Goal: Browse casually

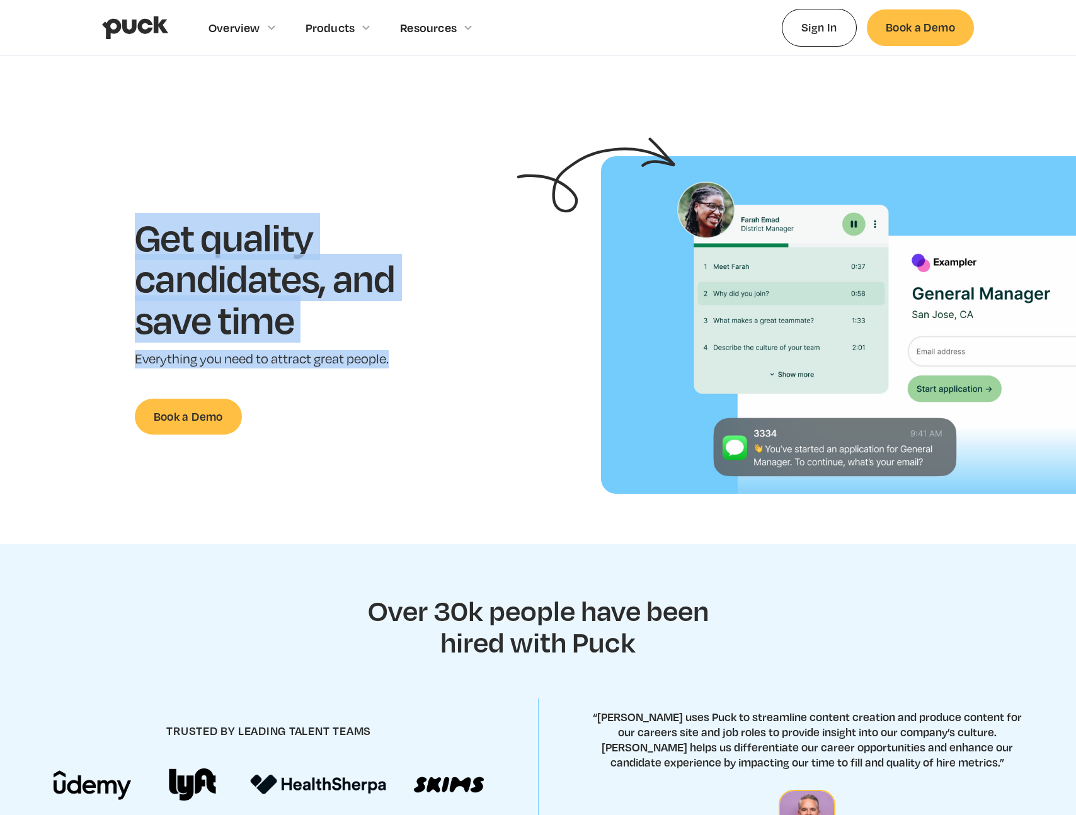
click at [395, 362] on div "Get quality candidates, and save time Everything you need to attract great peop…" at bounding box center [284, 325] width 528 height 219
click at [395, 362] on p "Everything you need to attract great people." at bounding box center [284, 359] width 299 height 18
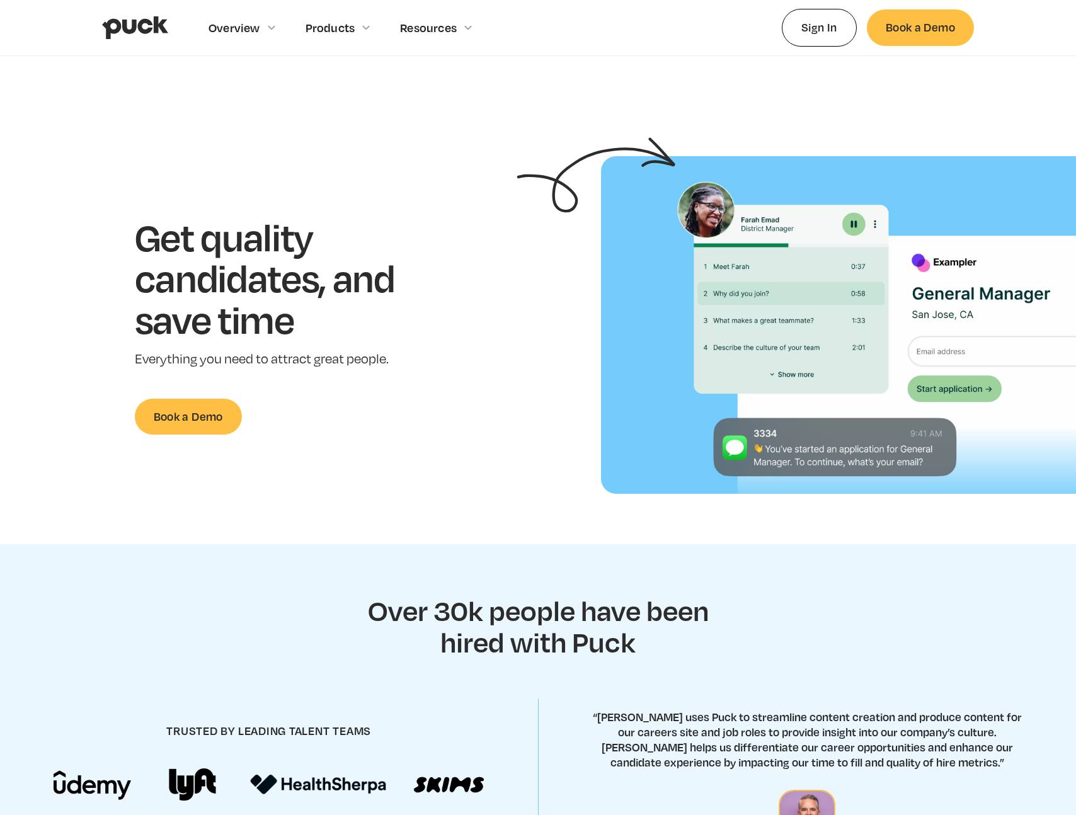
drag, startPoint x: 395, startPoint y: 362, endPoint x: 430, endPoint y: 377, distance: 38.4
click at [430, 377] on div "Get quality candidates, and save time Everything you need to attract great peop…" at bounding box center [284, 325] width 299 height 219
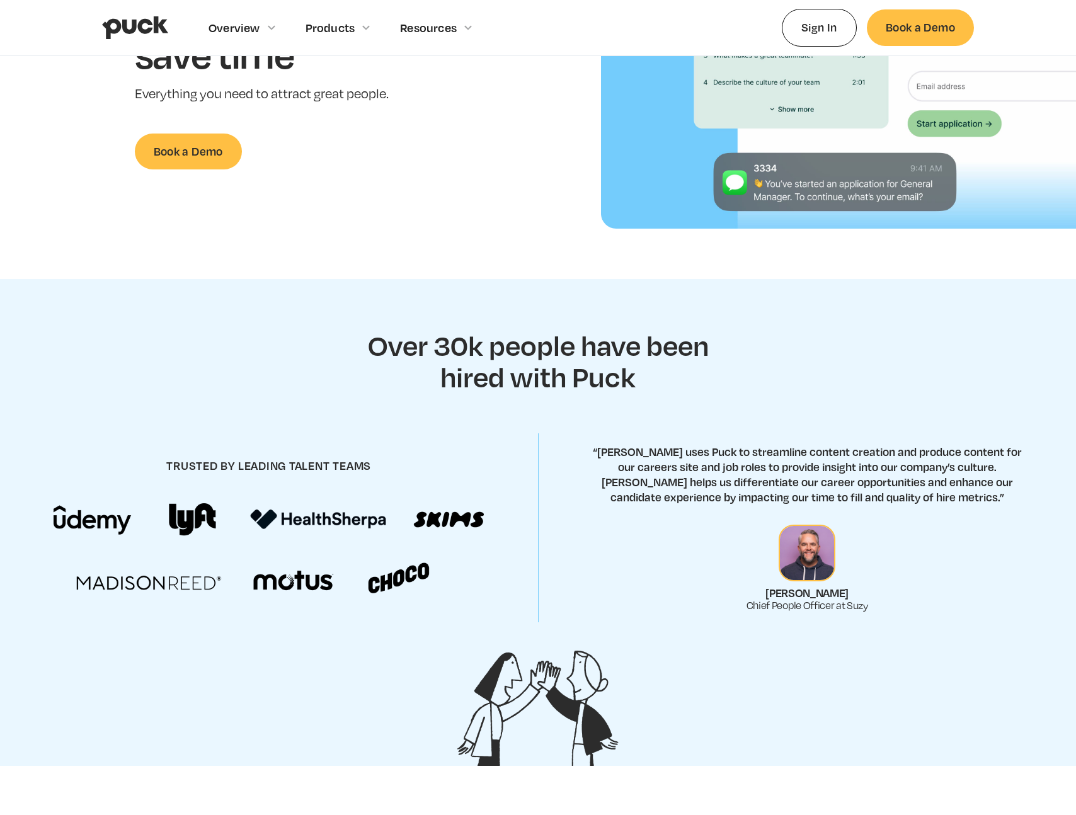
scroll to position [270, 0]
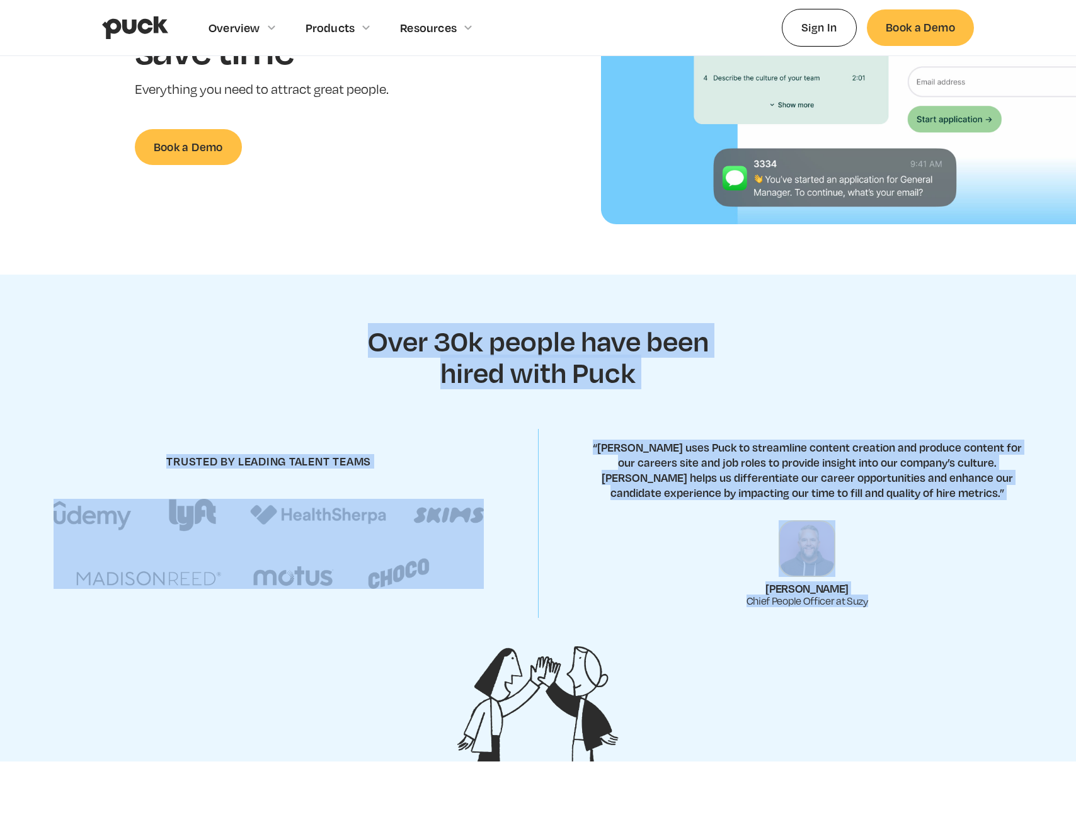
drag, startPoint x: 362, startPoint y: 338, endPoint x: 940, endPoint y: 629, distance: 647.0
click at [940, 629] on section "Over 30k people have been hired with Puck trusted by leading talent teams “[PER…" at bounding box center [538, 518] width 1076 height 487
click at [940, 629] on div "trusted by leading talent teams “[PERSON_NAME] uses Puck to streamline content …" at bounding box center [538, 524] width 1076 height 212
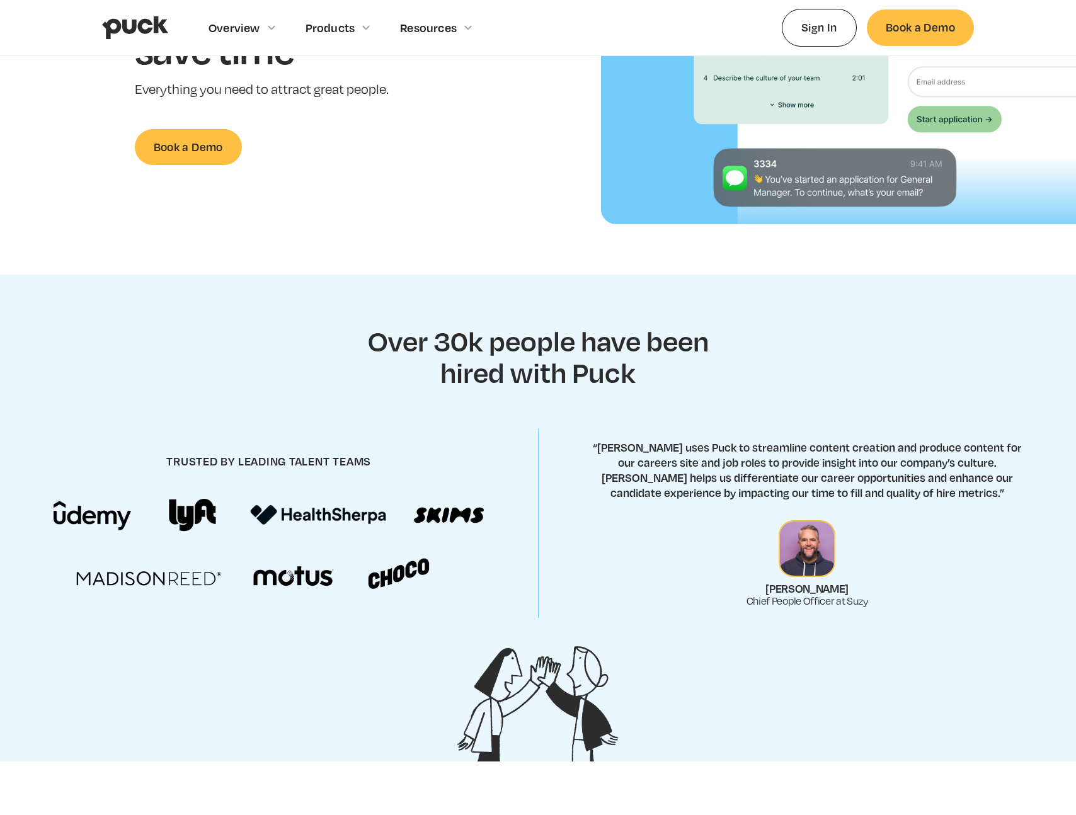
click at [940, 629] on div "trusted by leading talent teams “[PERSON_NAME] uses Puck to streamline content …" at bounding box center [538, 524] width 1076 height 212
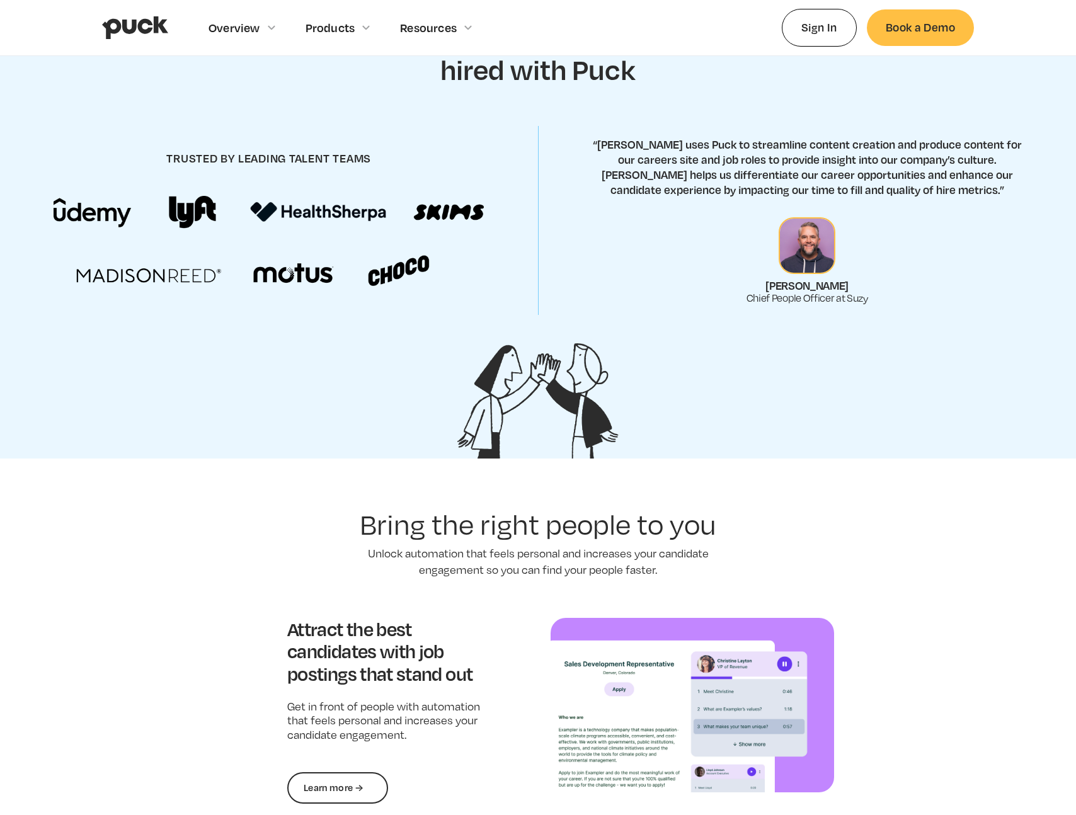
scroll to position [379, 0]
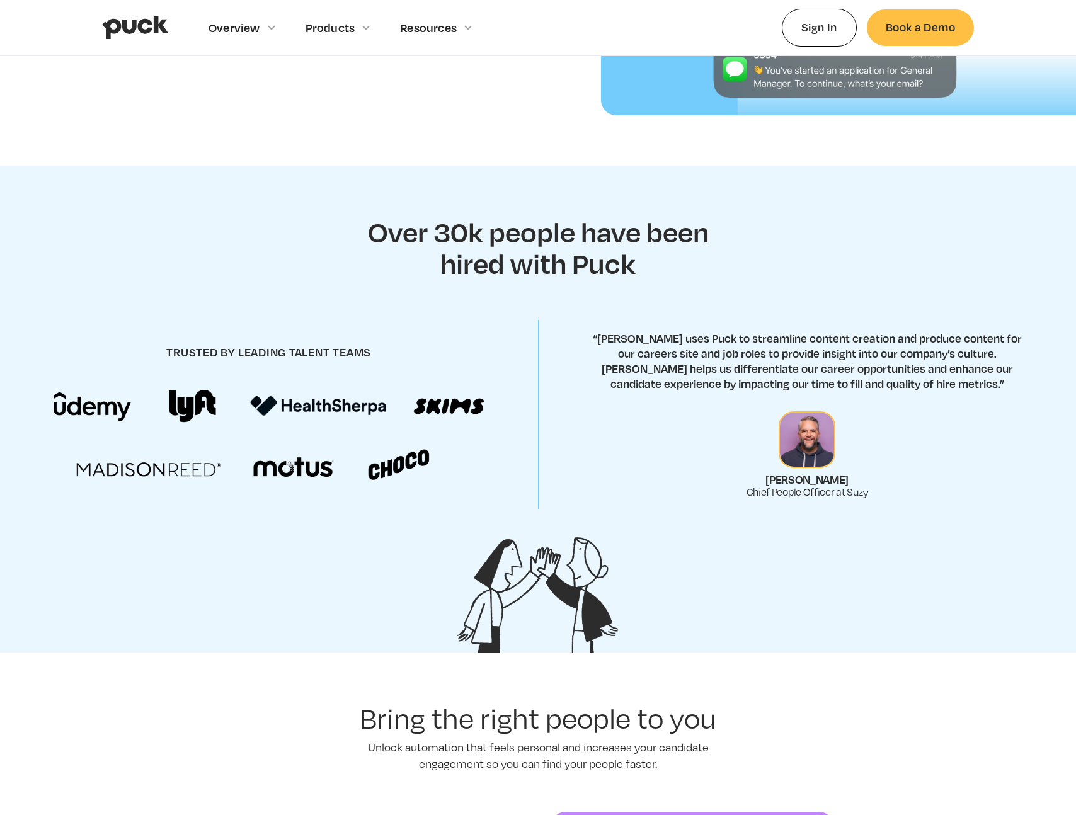
click at [199, 399] on img at bounding box center [269, 435] width 430 height 91
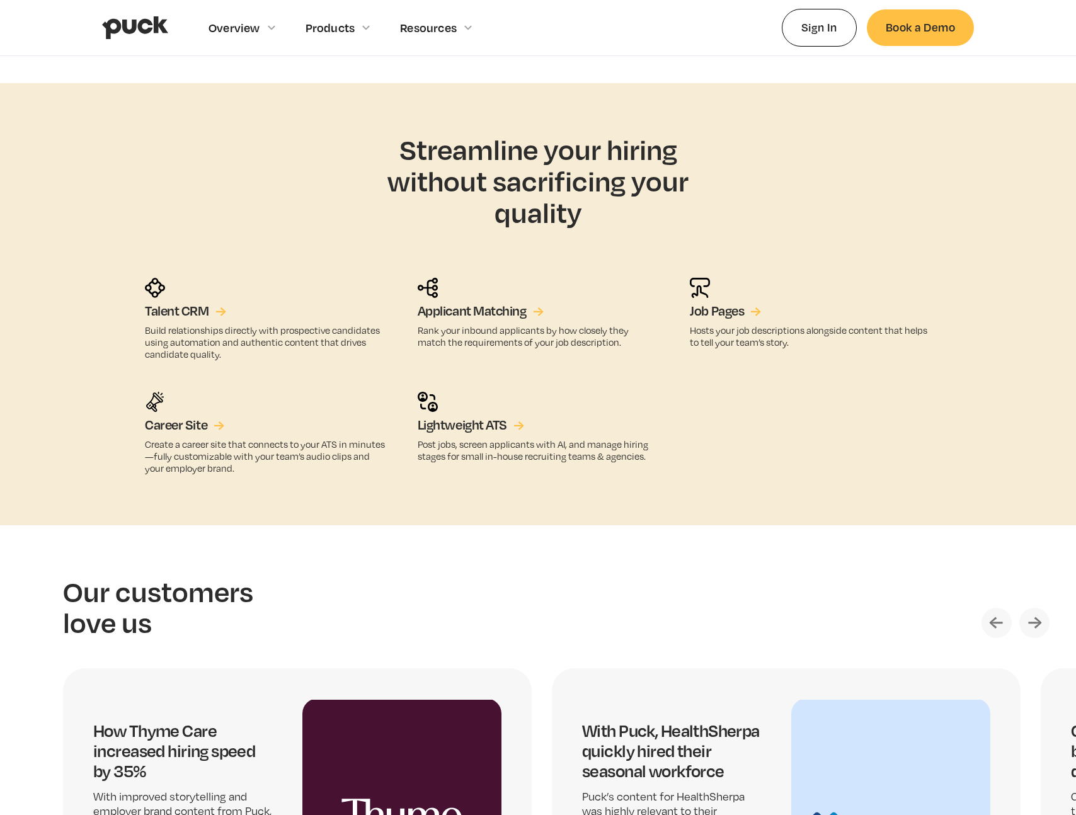
scroll to position [2110, 0]
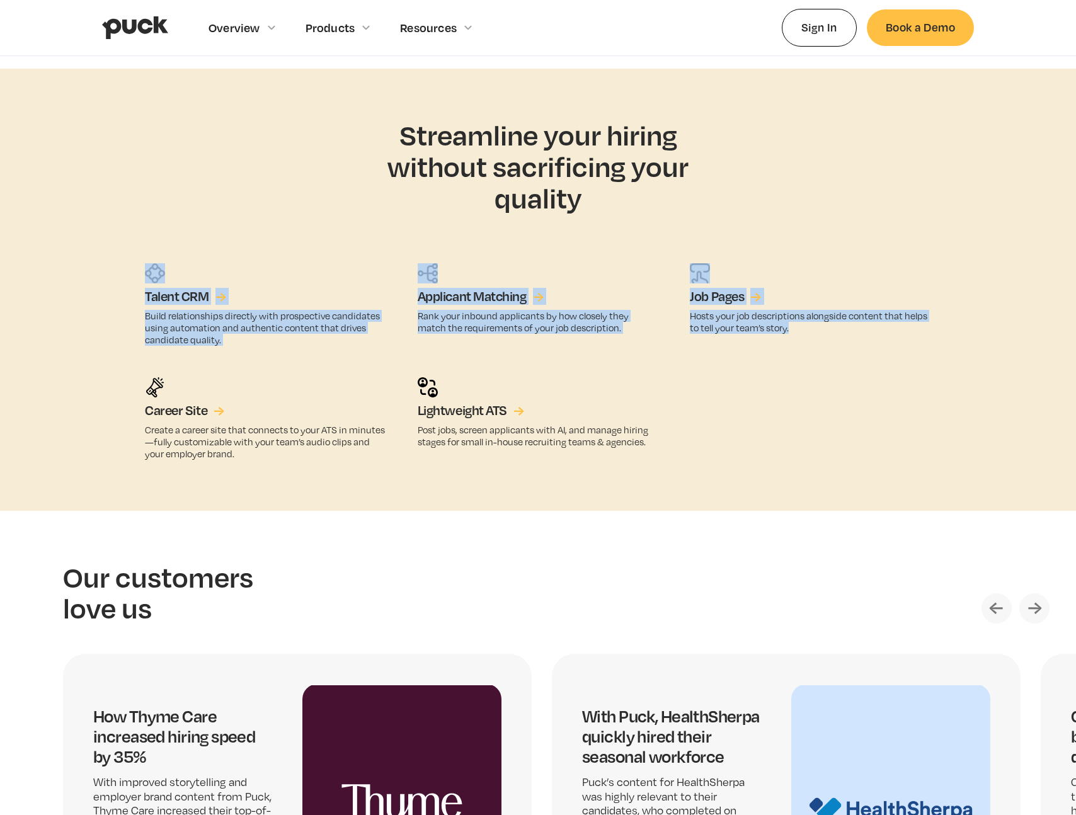
drag, startPoint x: 94, startPoint y: 226, endPoint x: 819, endPoint y: 338, distance: 734.0
click at [819, 338] on aside "Streamline your hiring without sacrificing your quality Talent CRM → Build rela…" at bounding box center [538, 290] width 1076 height 442
click at [819, 338] on div "Job Pages → Hosts your job descriptions alongside content that helps to tell yo…" at bounding box center [810, 304] width 241 height 83
drag, startPoint x: 819, startPoint y: 338, endPoint x: 132, endPoint y: 201, distance: 700.5
click at [132, 201] on aside "Streamline your hiring without sacrificing your quality Talent CRM → Build rela…" at bounding box center [538, 290] width 1076 height 442
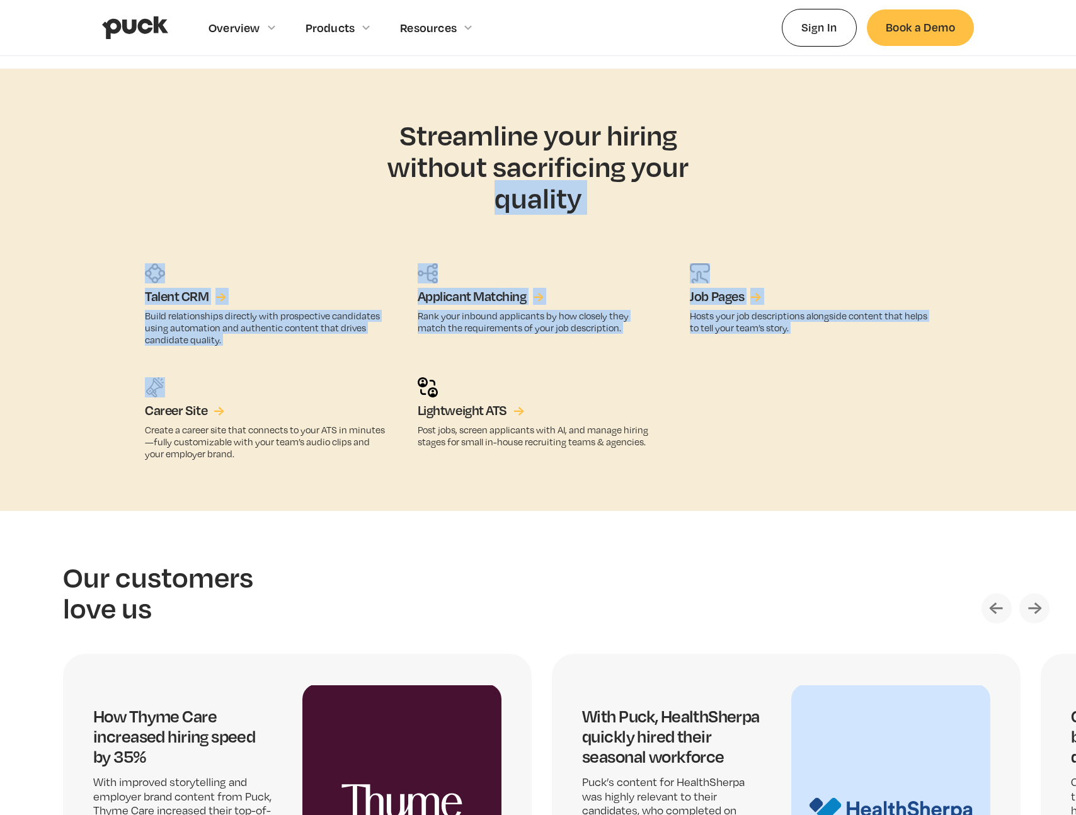
click at [132, 201] on aside "Streamline your hiring without sacrificing your quality Talent CRM → Build rela…" at bounding box center [538, 290] width 1076 height 442
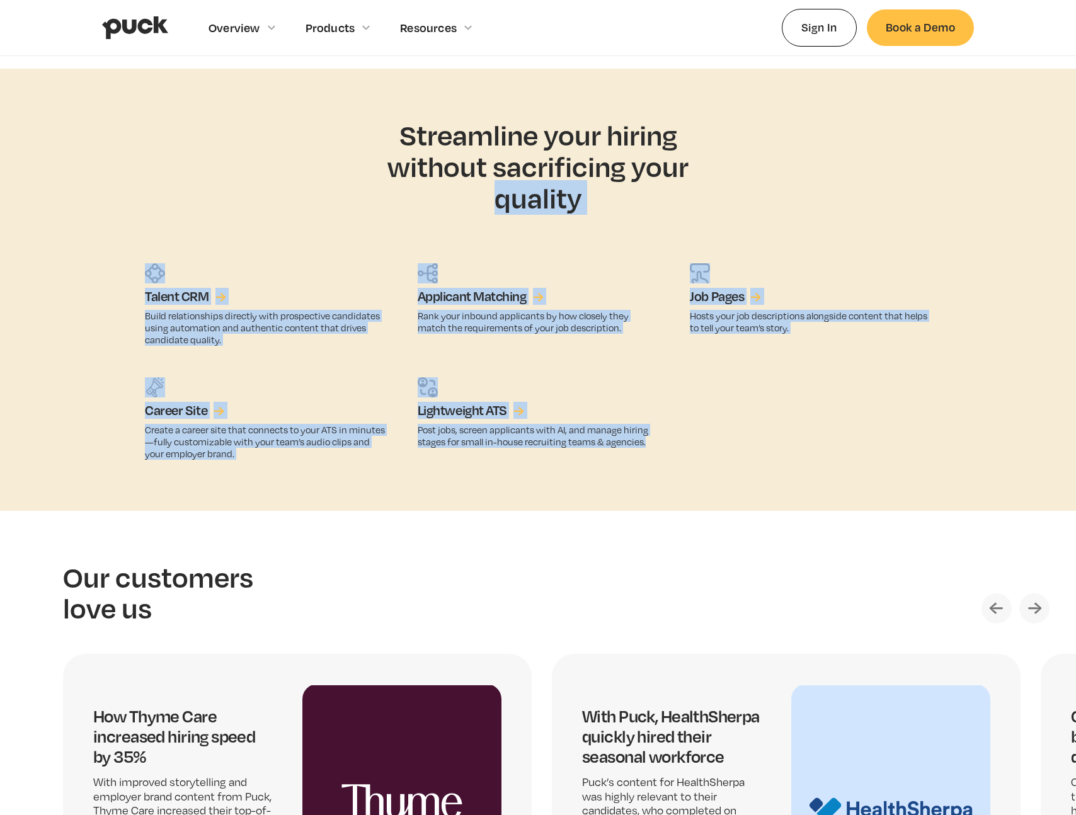
drag, startPoint x: 132, startPoint y: 201, endPoint x: 684, endPoint y: 482, distance: 618.9
click at [684, 482] on aside "Streamline your hiring without sacrificing your quality Talent CRM → Build rela…" at bounding box center [538, 290] width 1076 height 442
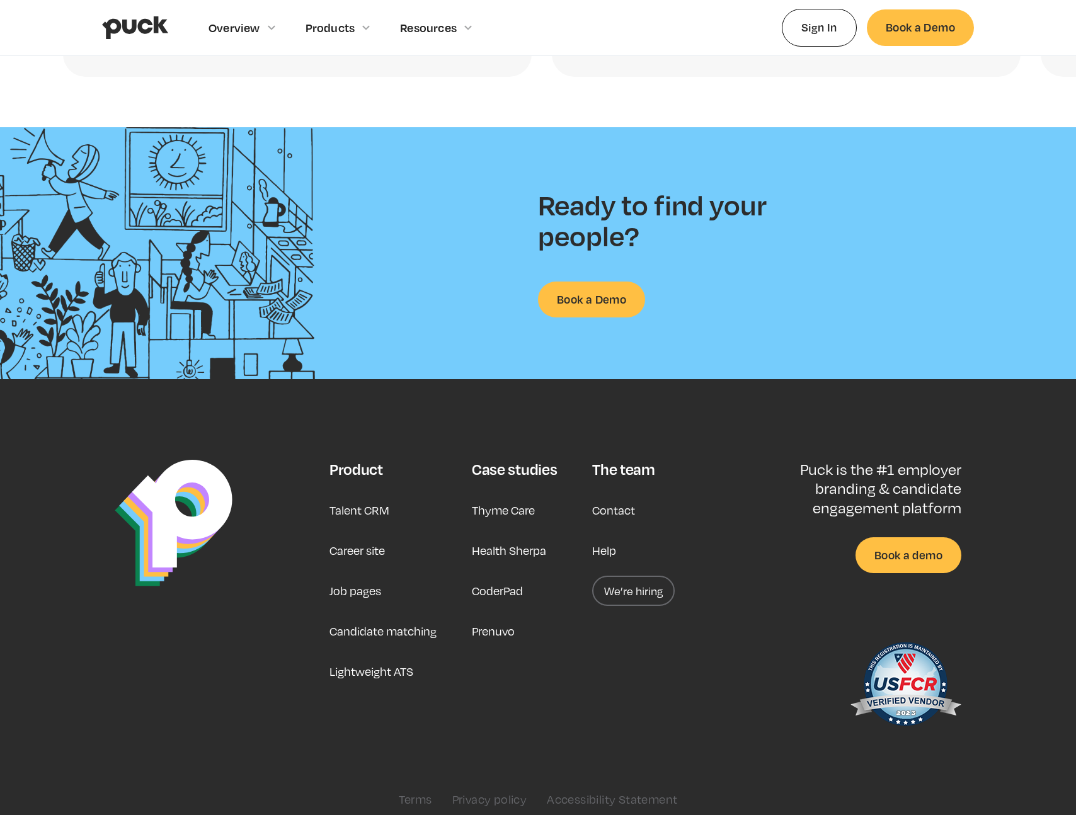
scroll to position [3011, 0]
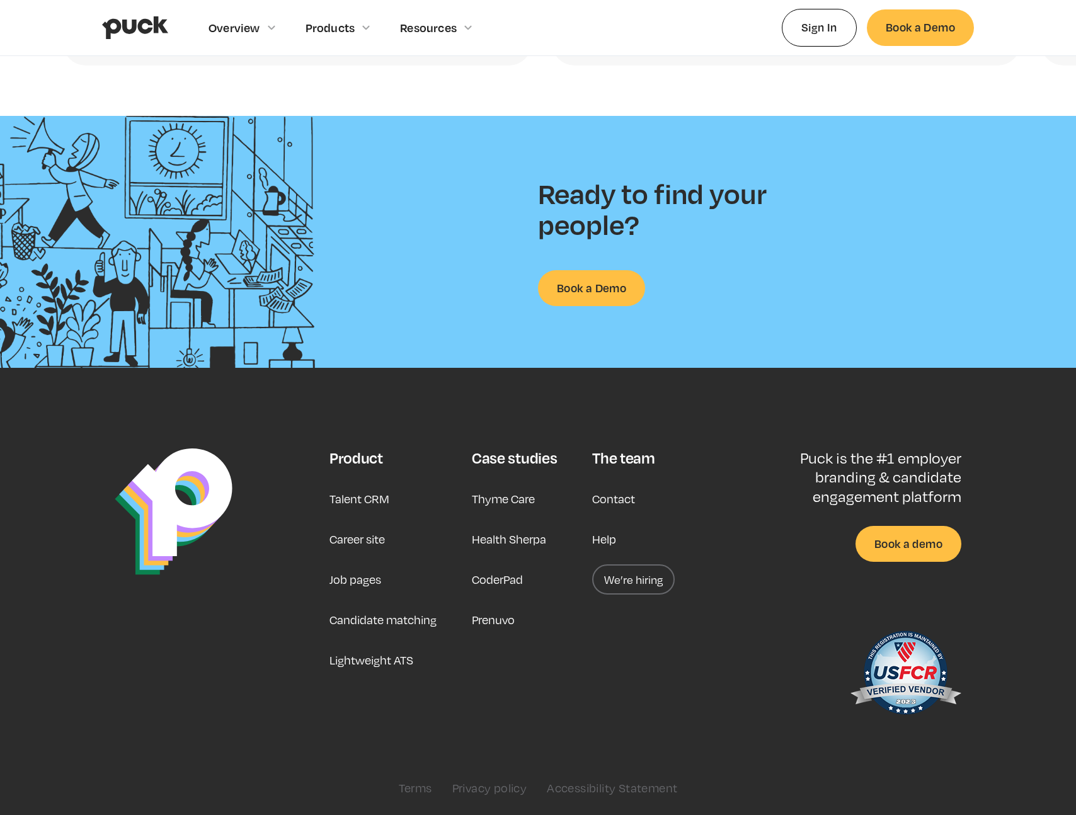
click at [739, 480] on div "Product Talent CRM Career site Job pages Candidate matching Lightweight ATS Cas…" at bounding box center [538, 622] width 872 height 347
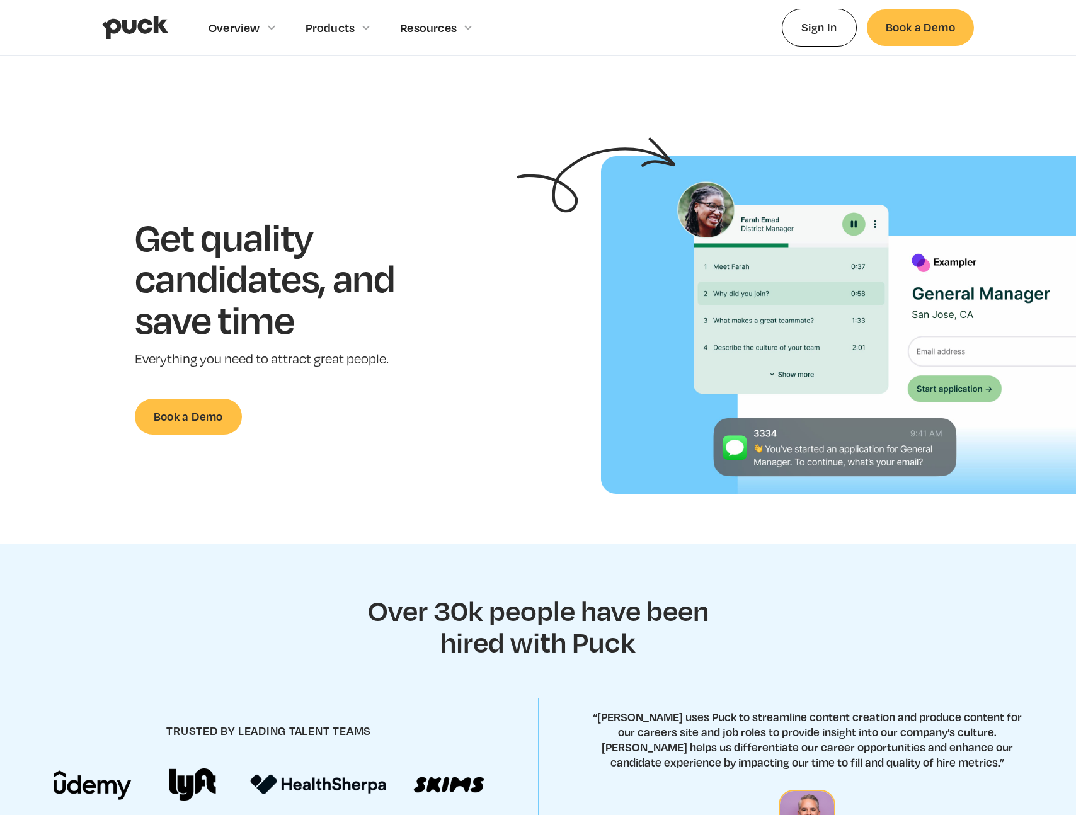
click at [790, 329] on img at bounding box center [838, 325] width 475 height 338
